Goal: Task Accomplishment & Management: Use online tool/utility

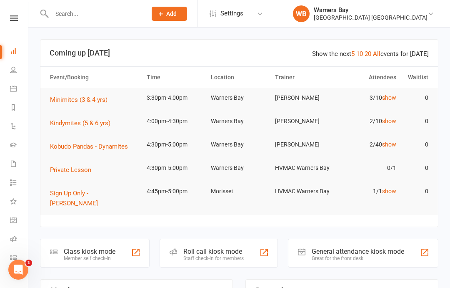
click at [136, 247] on div at bounding box center [136, 252] width 10 height 10
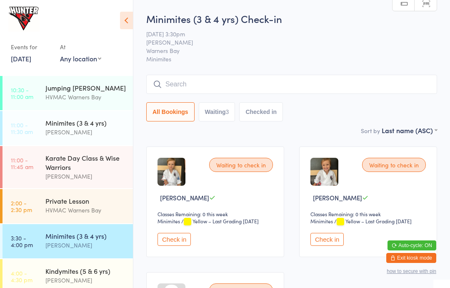
click at [125, 15] on icon at bounding box center [126, 21] width 13 height 18
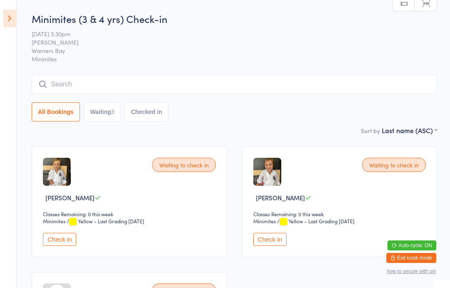
click at [428, 3] on link "Scanner input" at bounding box center [426, 4] width 22 height 16
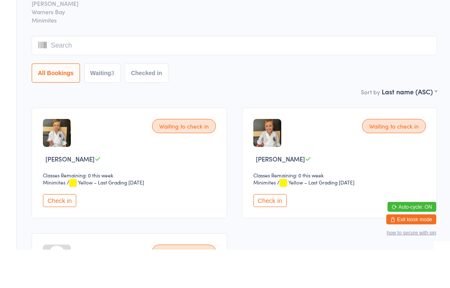
click at [324, 55] on span "Minimites" at bounding box center [235, 59] width 406 height 8
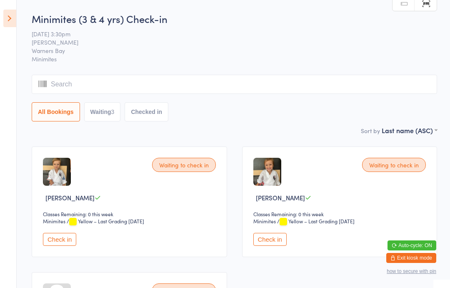
click at [260, 246] on button "Check in" at bounding box center [269, 239] width 33 height 13
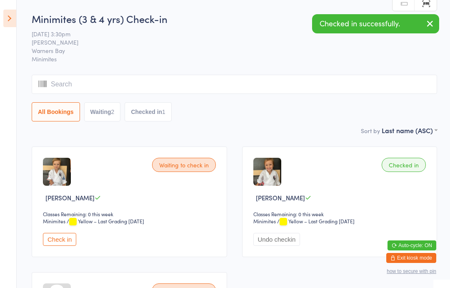
click at [56, 239] on button "Check in" at bounding box center [59, 239] width 33 height 13
click at [59, 246] on button "Undo checkin" at bounding box center [66, 239] width 47 height 13
click at [60, 246] on button "Check in" at bounding box center [59, 239] width 33 height 13
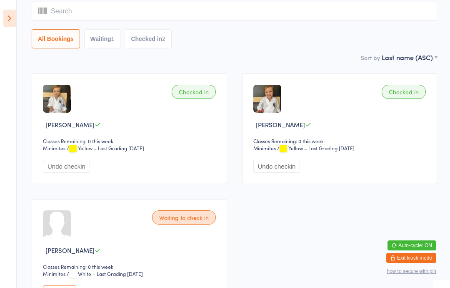
scroll to position [80, 0]
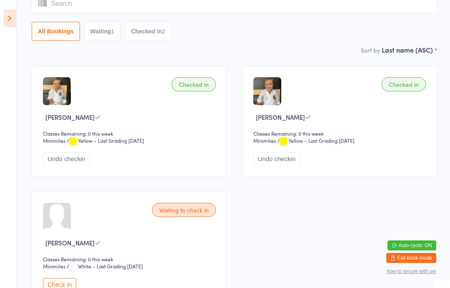
click at [61, 283] on button "Check in" at bounding box center [59, 284] width 33 height 13
